Goal: Transaction & Acquisition: Purchase product/service

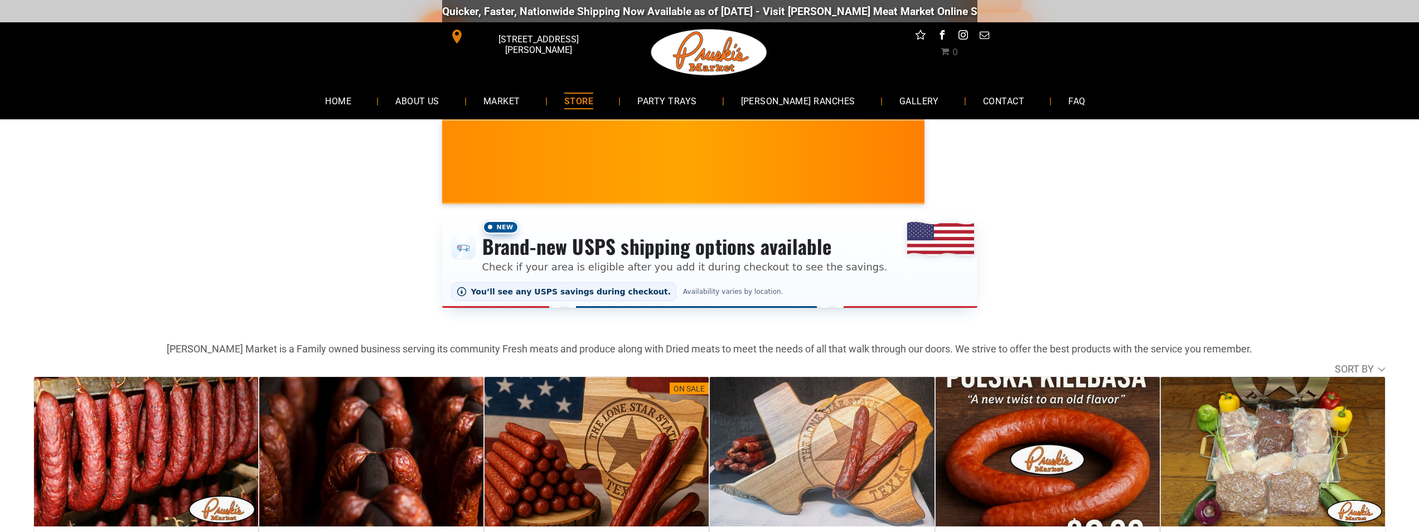
scroll to position [112, 0]
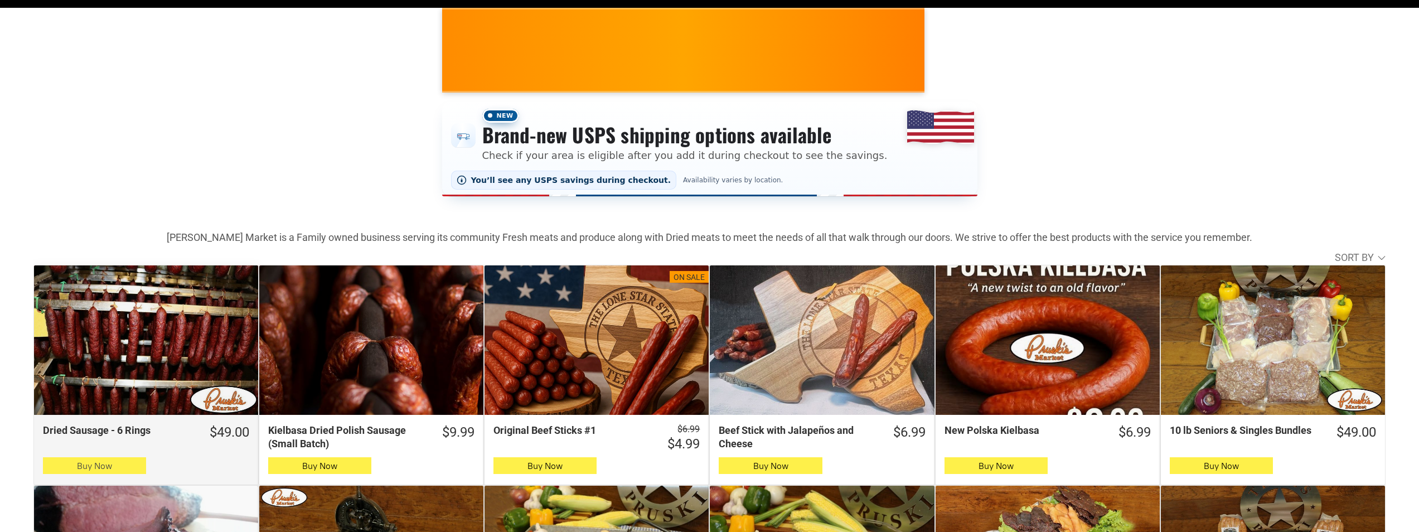
click at [115, 463] on button "Buy Now" at bounding box center [94, 465] width 103 height 17
click at [94, 468] on icon "button" at bounding box center [95, 465] width 12 height 13
click at [80, 470] on span "Buy Now" at bounding box center [94, 466] width 35 height 11
